Goal: Navigation & Orientation: Find specific page/section

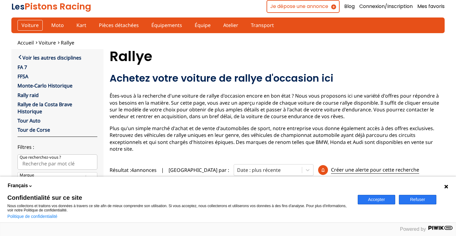
click at [25, 22] on link "Voiture" at bounding box center [29, 25] width 25 height 10
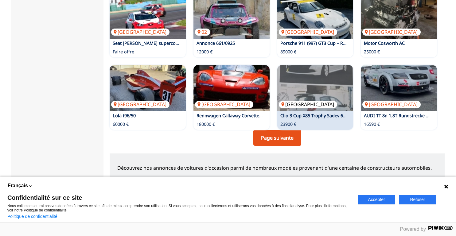
scroll to position [430, 0]
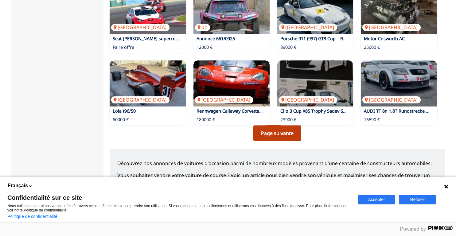
click at [285, 134] on link "Page suivante" at bounding box center [277, 133] width 48 height 16
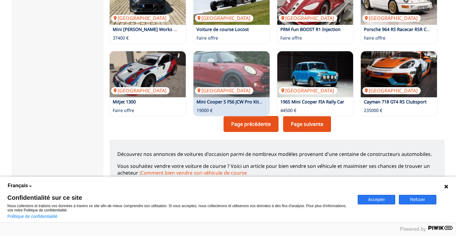
scroll to position [470, 0]
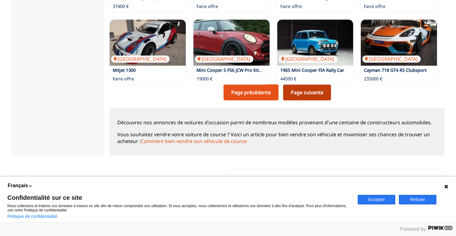
click at [307, 92] on link "Page suivante" at bounding box center [307, 92] width 48 height 16
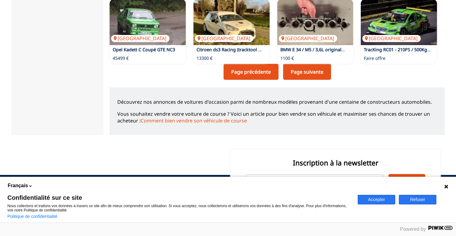
scroll to position [450, 0]
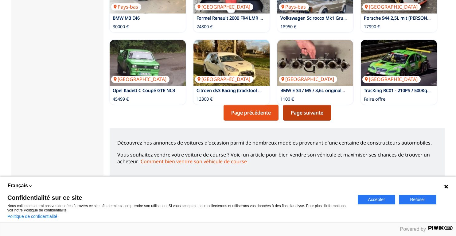
click at [305, 114] on link "Page suivante" at bounding box center [307, 113] width 48 height 16
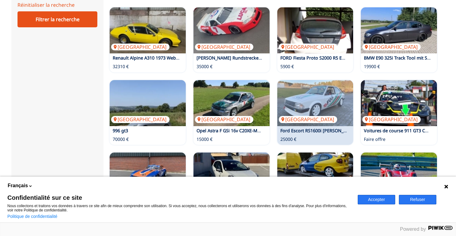
scroll to position [420, 0]
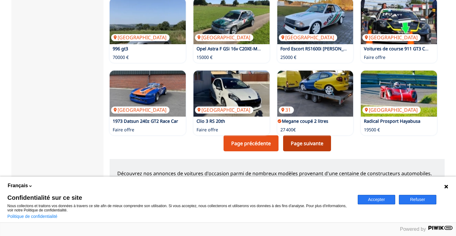
click at [309, 142] on link "Page suivante" at bounding box center [307, 143] width 48 height 16
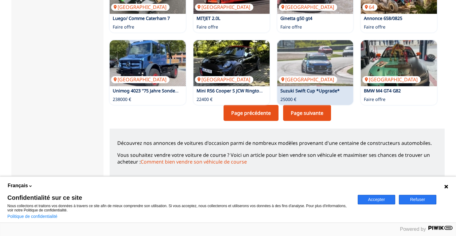
scroll to position [450, 0]
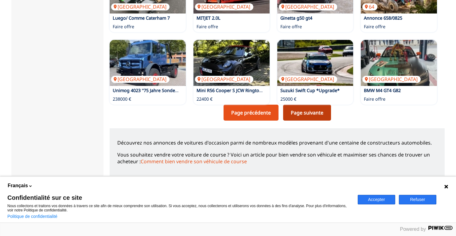
click at [315, 111] on link "Page suivante" at bounding box center [307, 113] width 48 height 16
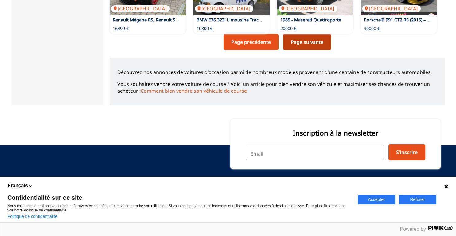
scroll to position [485, 0]
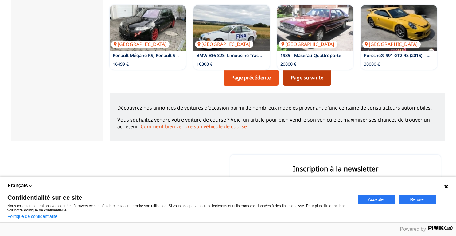
click at [305, 79] on link "Page suivante" at bounding box center [307, 78] width 48 height 16
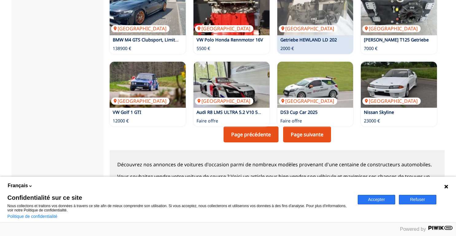
scroll to position [430, 0]
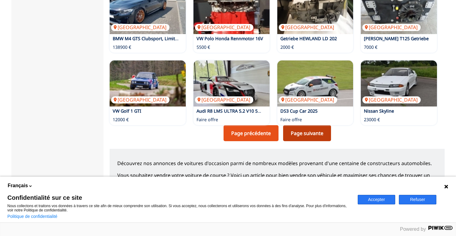
click at [299, 131] on link "Page suivante" at bounding box center [307, 133] width 48 height 16
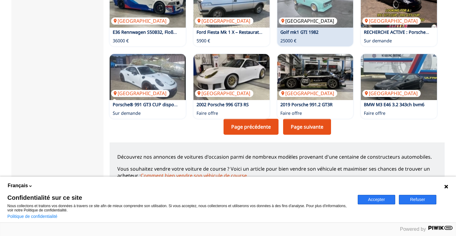
scroll to position [440, 0]
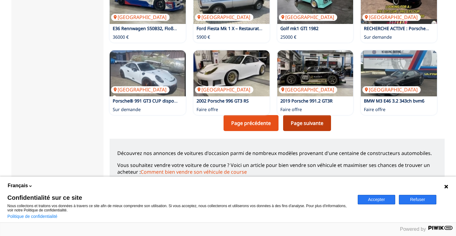
click at [305, 125] on link "Page suivante" at bounding box center [307, 123] width 48 height 16
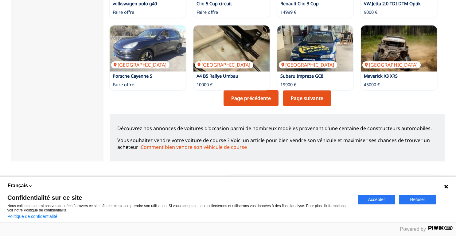
scroll to position [444, 0]
